Goal: Find specific page/section: Find specific page/section

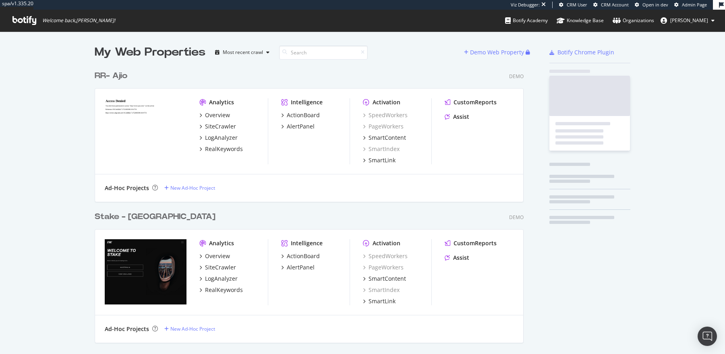
scroll to position [3596, 435]
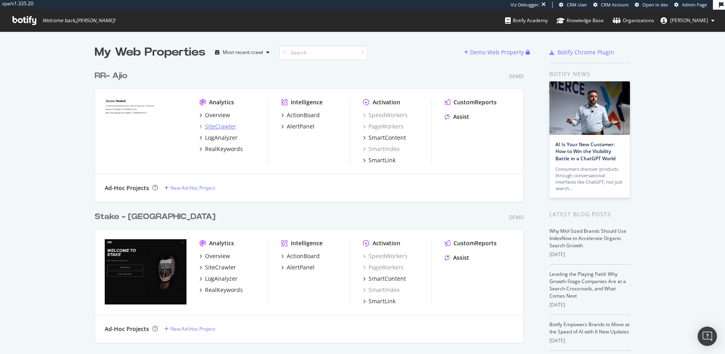
click at [229, 127] on div "SiteCrawler" at bounding box center [220, 126] width 31 height 8
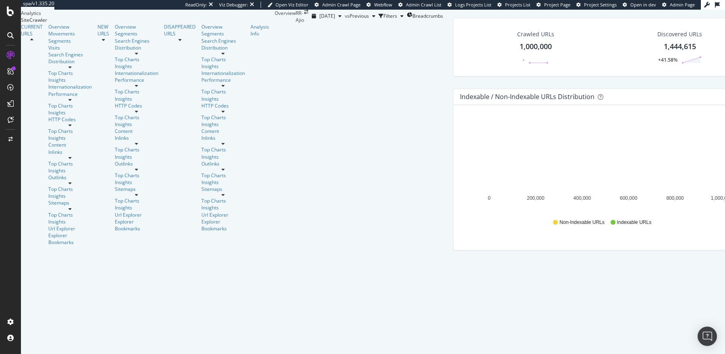
scroll to position [276, 0]
